Goal: Task Accomplishment & Management: Manage account settings

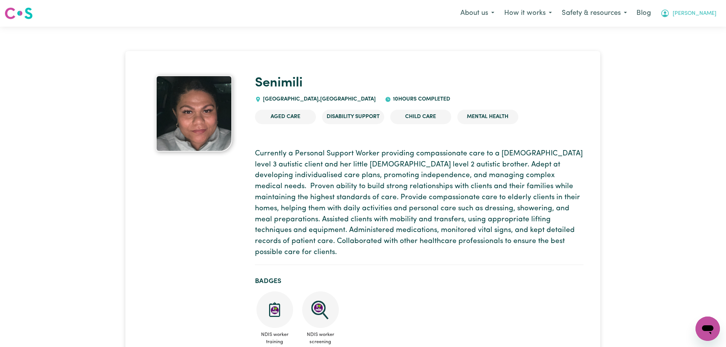
click at [696, 17] on button "[PERSON_NAME]" at bounding box center [689, 13] width 66 height 16
click at [693, 45] on link "Logout" at bounding box center [691, 44] width 60 height 14
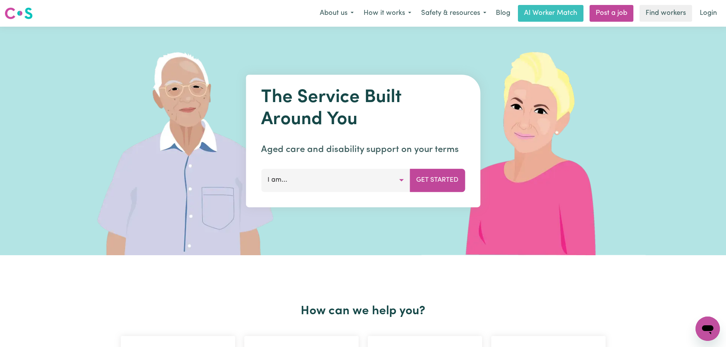
click at [707, 17] on link "Login" at bounding box center [708, 13] width 26 height 17
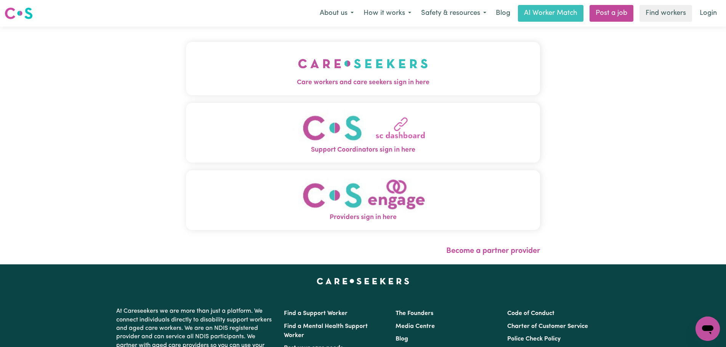
click at [262, 73] on button "Care workers and care seekers sign in here" at bounding box center [363, 68] width 354 height 53
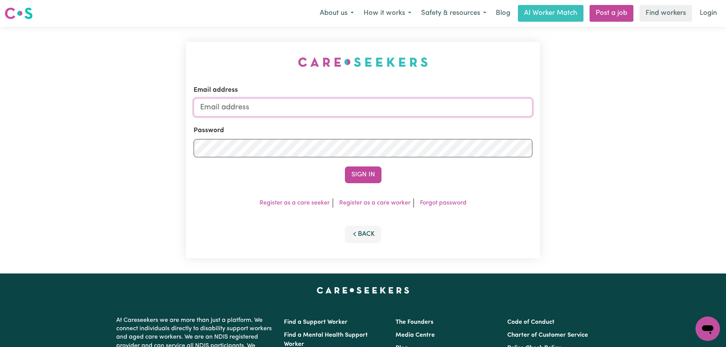
type input "[PERSON_NAME][EMAIL_ADDRESS][DOMAIN_NAME]"
click at [370, 175] on button "Sign In" at bounding box center [363, 175] width 37 height 17
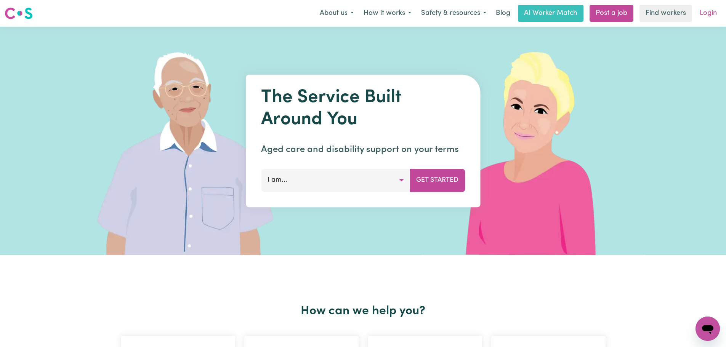
click at [717, 12] on link "Login" at bounding box center [708, 13] width 26 height 17
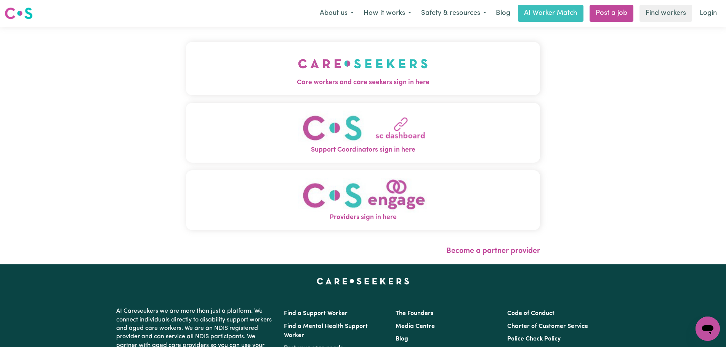
click at [223, 66] on button "Care workers and care seekers sign in here" at bounding box center [363, 68] width 354 height 53
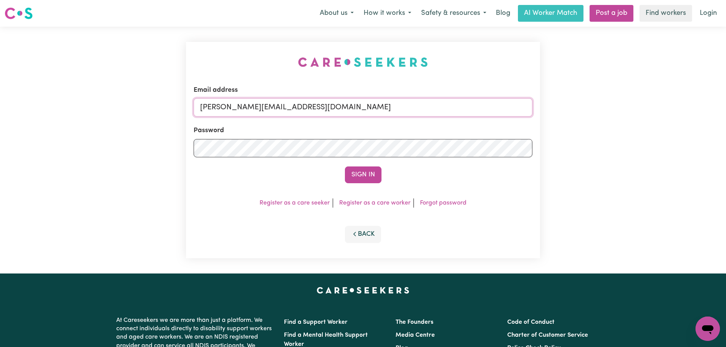
click at [332, 110] on input "[PERSON_NAME][EMAIL_ADDRESS][DOMAIN_NAME]" at bounding box center [363, 107] width 339 height 18
drag, startPoint x: 398, startPoint y: 103, endPoint x: 239, endPoint y: 106, distance: 158.2
click at [239, 106] on input "[EMAIL_ADDRESS][DOMAIN_NAME]" at bounding box center [363, 107] width 339 height 18
type input "[EMAIL_ADDRESS][DOMAIN_NAME]"
click at [363, 173] on button "Sign In" at bounding box center [363, 175] width 37 height 17
